Goal: Submit feedback/report problem

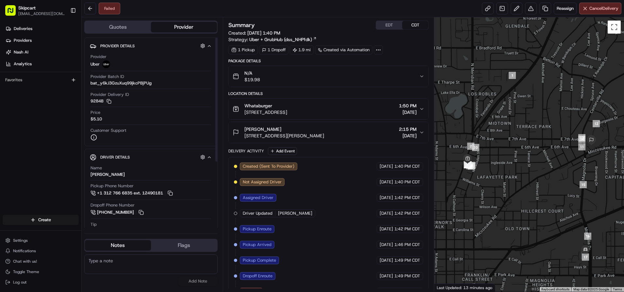
scroll to position [13, 0]
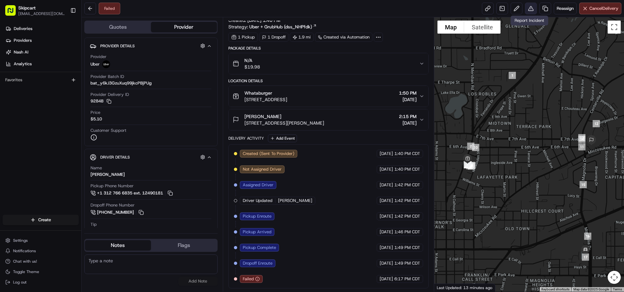
click at [526, 13] on button at bounding box center [531, 9] width 12 height 12
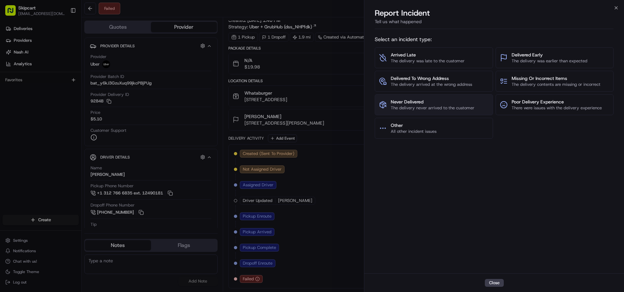
click at [464, 99] on span "Never Delivered" at bounding box center [433, 102] width 84 height 7
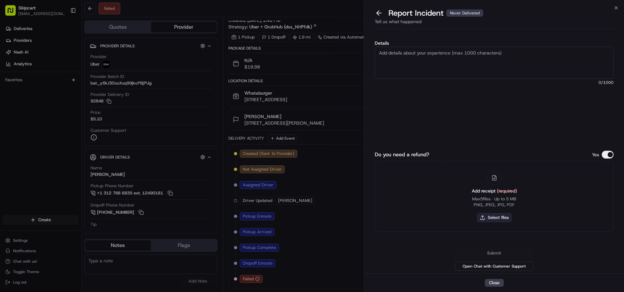
click at [493, 214] on button "Select files" at bounding box center [494, 217] width 35 height 9
type input "C:\fakepath\Nash_248.JPG"
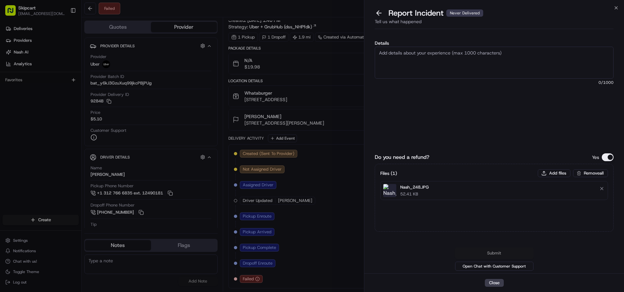
click at [487, 62] on textarea "Details" at bounding box center [494, 63] width 239 height 32
paste textarea "Customer reported non delivery, driver cancelled off after receiving items. Req…"
type textarea "Customer reported non delivery, driver cancelled off after receiving items. Req…"
click at [492, 254] on button "Submit" at bounding box center [494, 254] width 78 height 12
